Goal: Information Seeking & Learning: Learn about a topic

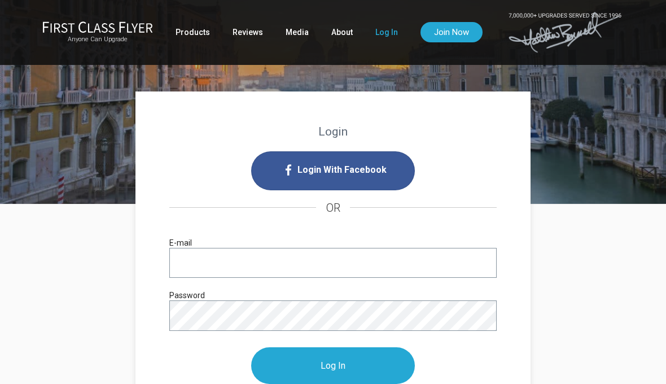
click at [272, 267] on input "E-mail" at bounding box center [332, 263] width 327 height 30
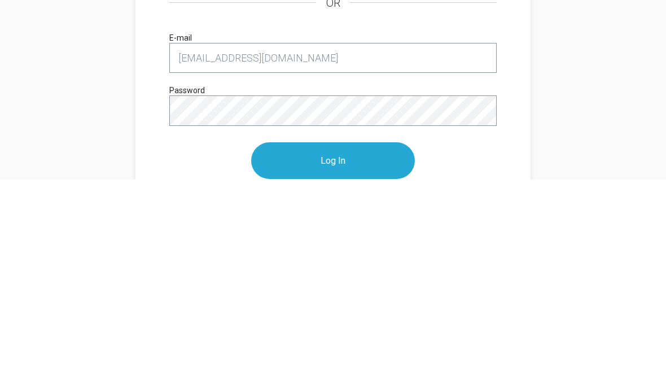
type input "price@civlit.com"
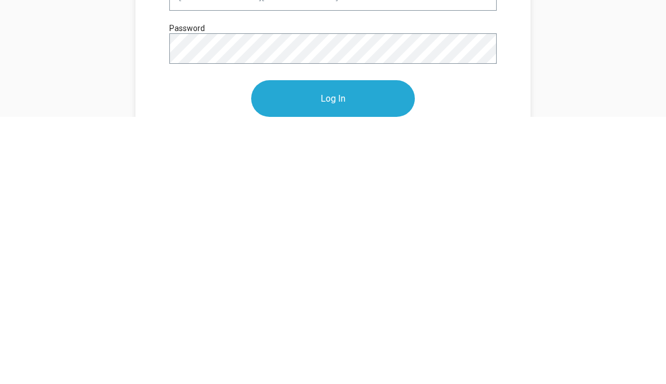
click at [373, 347] on input "Log In" at bounding box center [333, 365] width 164 height 37
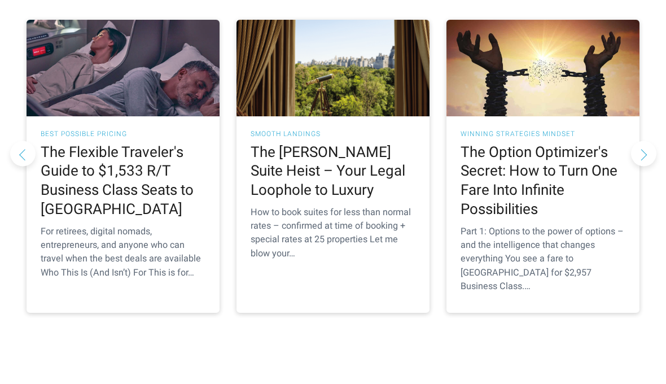
scroll to position [1126, 0]
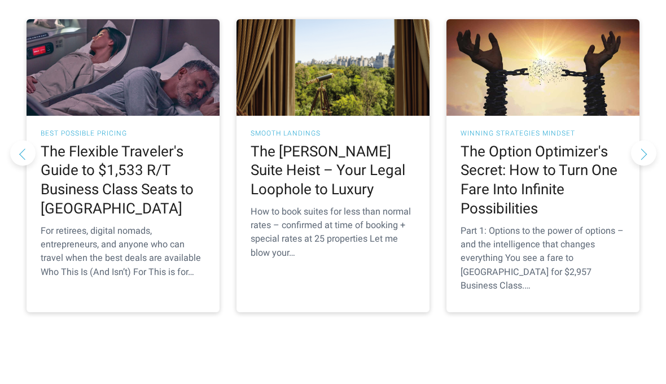
click at [74, 190] on h2 "The Flexible Traveler's Guide to $1,533 R/T Business Class Seats to [GEOGRAPHIC…" at bounding box center [123, 228] width 165 height 76
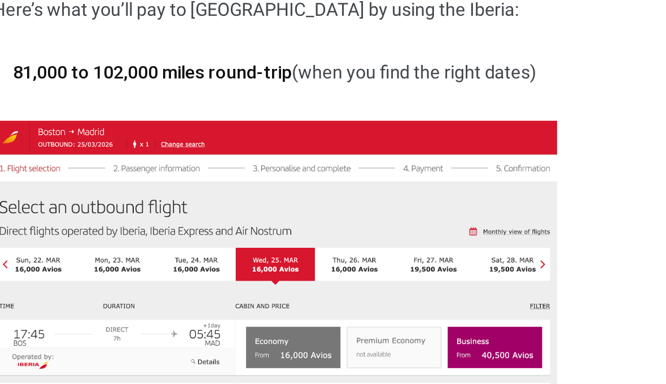
scroll to position [1919, 0]
click at [304, 236] on img at bounding box center [333, 327] width 316 height 182
click at [305, 236] on img at bounding box center [333, 327] width 316 height 182
click at [306, 236] on img at bounding box center [333, 327] width 316 height 182
click at [303, 236] on img at bounding box center [333, 327] width 316 height 182
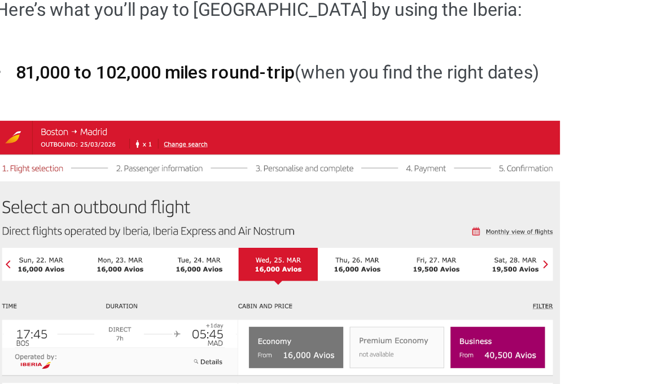
click at [298, 236] on img at bounding box center [333, 327] width 316 height 182
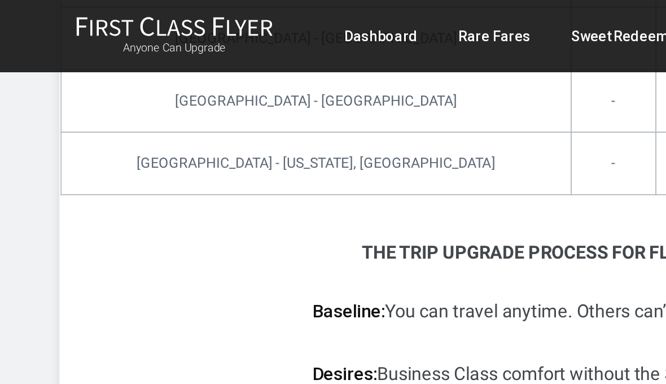
scroll to position [4142, 0]
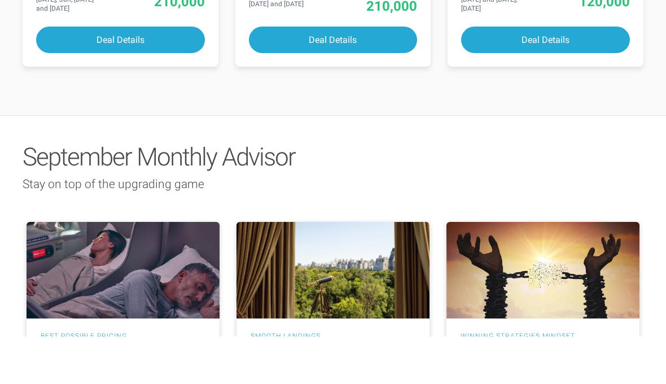
scroll to position [928, 0]
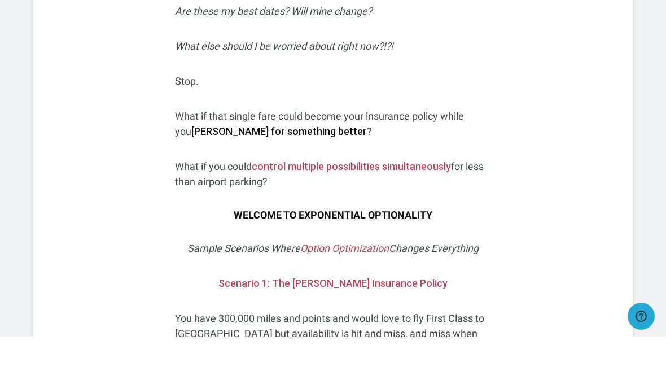
scroll to position [535, 0]
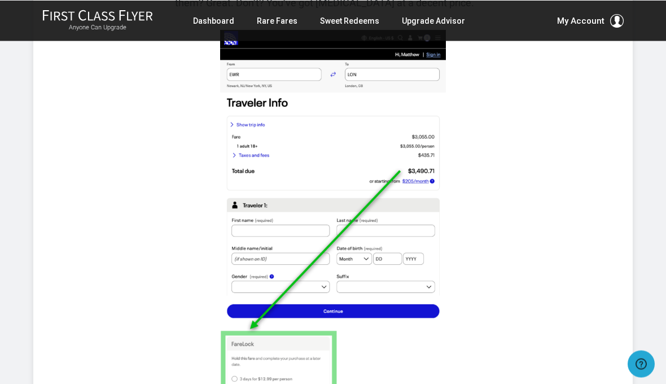
scroll to position [1092, 0]
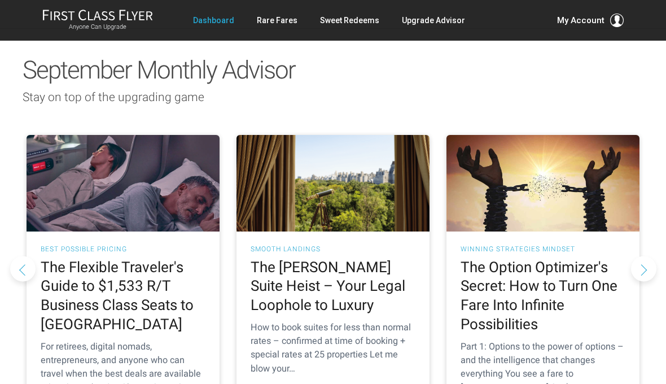
scroll to position [1060, 0]
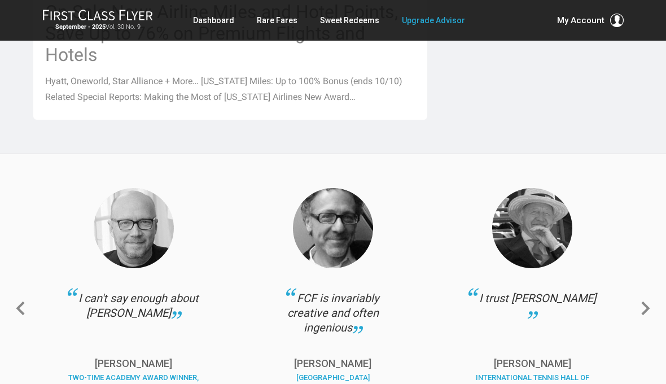
scroll to position [1453, 0]
